Goal: Entertainment & Leisure: Browse casually

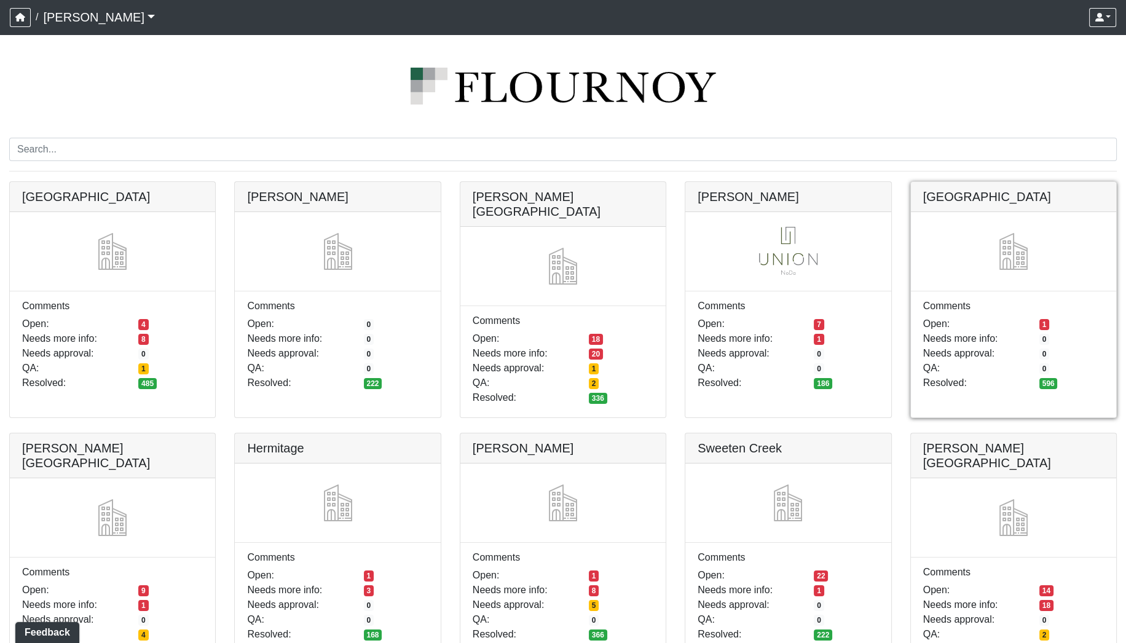
click at [975, 182] on link at bounding box center [1013, 182] width 205 height 0
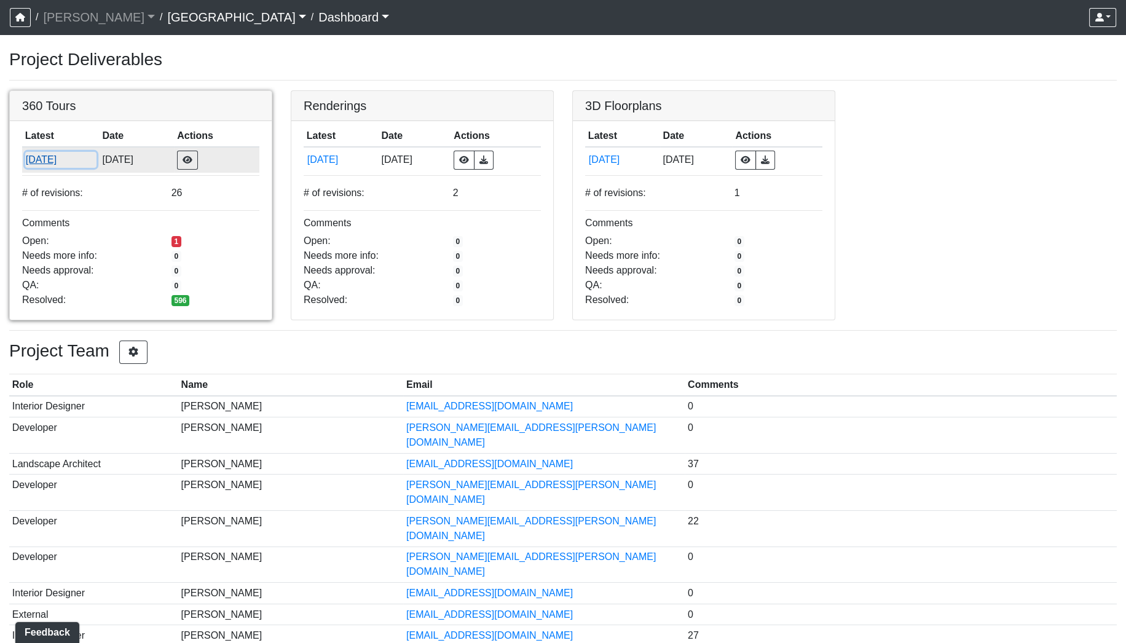
click at [45, 160] on button "[DATE]" at bounding box center [60, 160] width 71 height 16
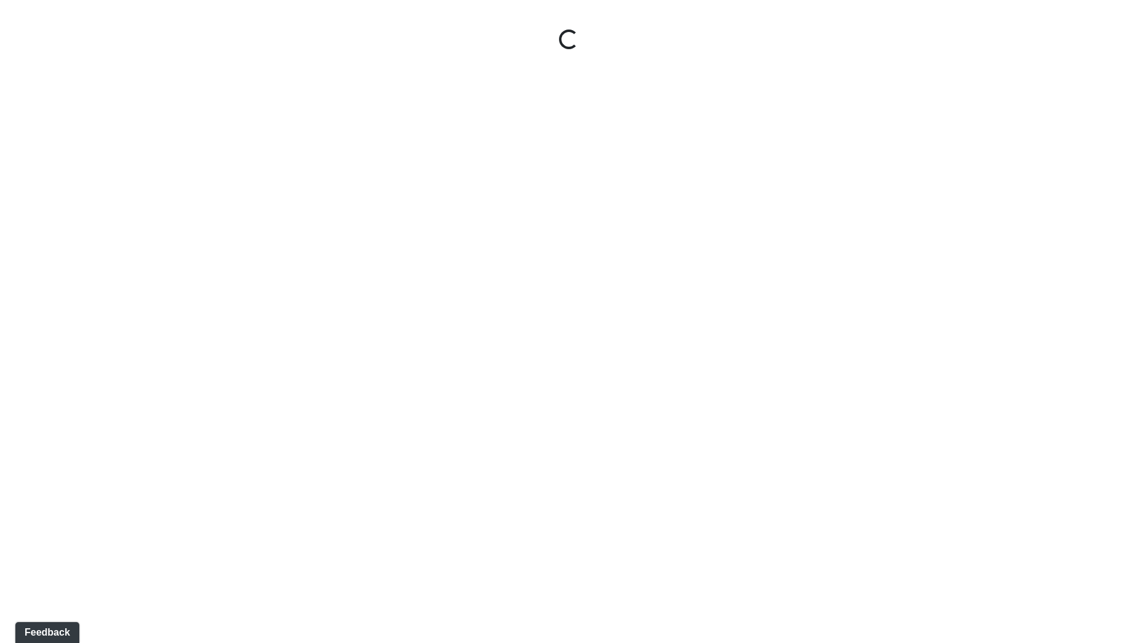
select select "gontoaMErPAtzSBVXh4ptW"
select select "h3ebyGk32eUmSzz99H473o"
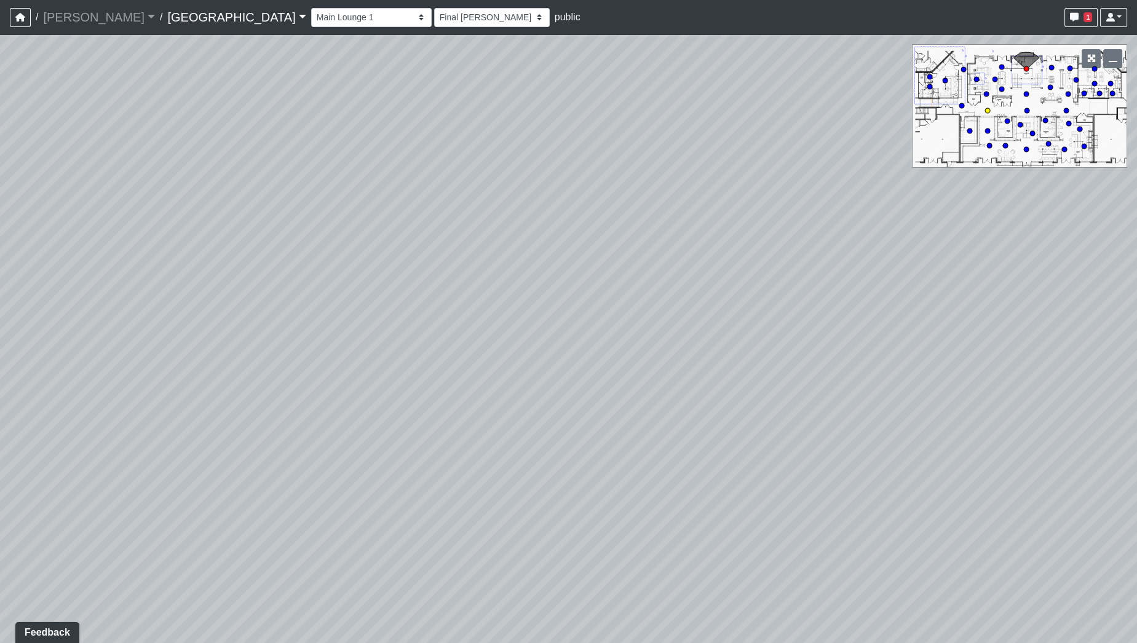
click at [987, 109] on circle at bounding box center [987, 110] width 5 height 5
select select "nyrKKpN37jHPvguD4SWa4o"
select select "h3ebyGk32eUmSzz99H473o"
drag, startPoint x: 711, startPoint y: 259, endPoint x: 439, endPoint y: 199, distance: 278.3
click at [439, 199] on div "Loading... Pool Courtyard Entry 1 Loading... Main Lounge 2 Loading... Pool Cour…" at bounding box center [568, 338] width 1137 height 609
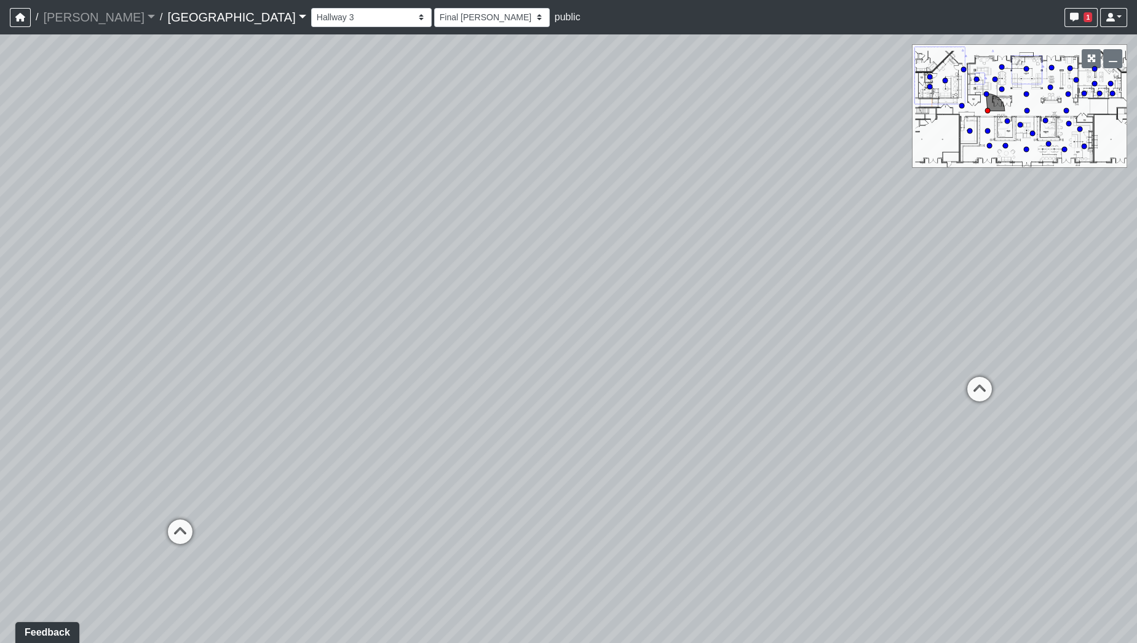
drag, startPoint x: 769, startPoint y: 259, endPoint x: 526, endPoint y: 257, distance: 243.5
click at [526, 257] on div "Loading... Pool Courtyard Entry 1 Loading... Main Lounge 2 Loading... Pool Cour…" at bounding box center [568, 338] width 1137 height 609
click at [977, 392] on icon at bounding box center [972, 394] width 37 height 37
select select "bPB7wimamwCZGiPmsQdFAb"
select select "h3ebyGk32eUmSzz99H473o"
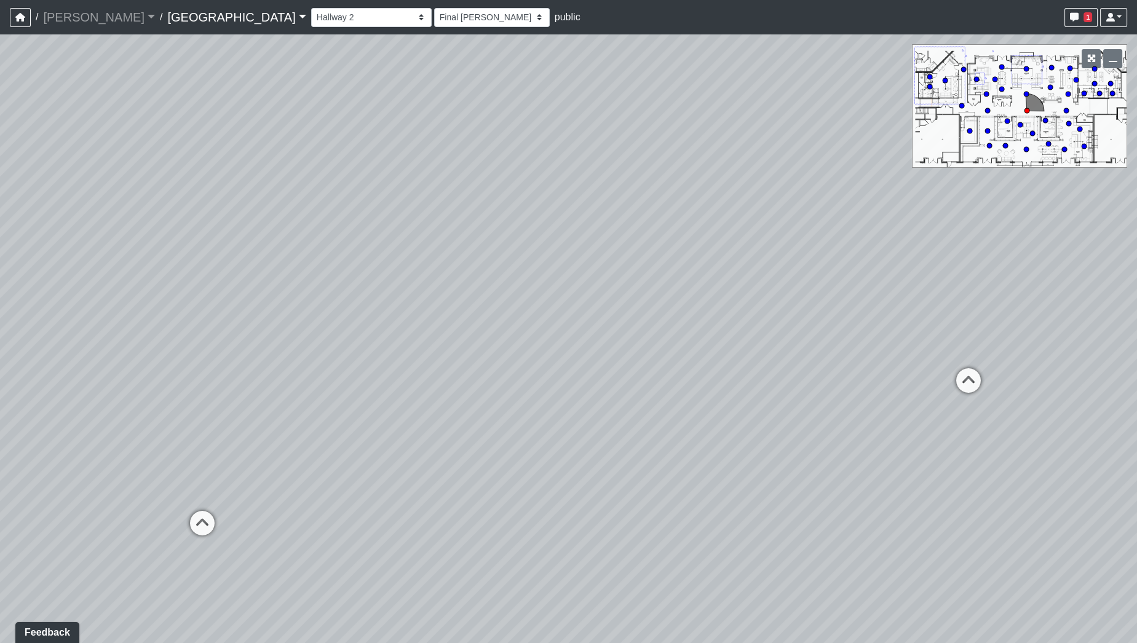
drag, startPoint x: 479, startPoint y: 396, endPoint x: 892, endPoint y: 401, distance: 413.2
click at [892, 401] on div "Loading... Pool Courtyard Entry 1 Loading... Main Lounge 2 Loading... Pool Cour…" at bounding box center [568, 338] width 1137 height 609
drag, startPoint x: 646, startPoint y: 382, endPoint x: 925, endPoint y: 376, distance: 279.8
click at [925, 376] on div "Loading... Pool Courtyard Entry 1 Loading... Main Lounge 2 Loading... Pool Cour…" at bounding box center [568, 338] width 1137 height 609
drag, startPoint x: 458, startPoint y: 328, endPoint x: 824, endPoint y: 353, distance: 367.3
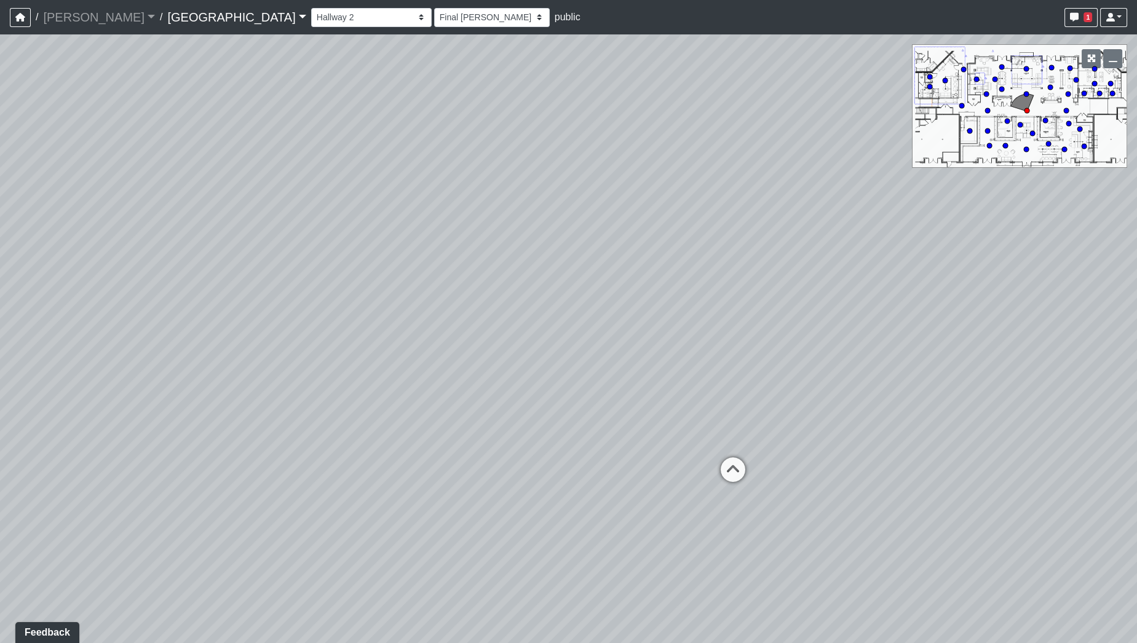
click at [824, 353] on div "Loading... Pool Courtyard Entry 1 Loading... Main Lounge 2 Loading... Pool Cour…" at bounding box center [568, 338] width 1137 height 609
